Goal: Task Accomplishment & Management: Complete application form

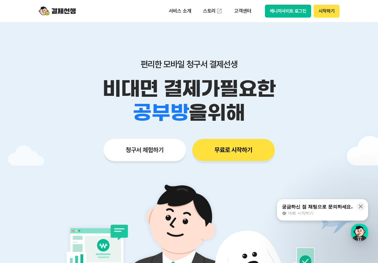
click at [327, 14] on button "시작하기" at bounding box center [326, 11] width 26 height 13
